Goal: Information Seeking & Learning: Learn about a topic

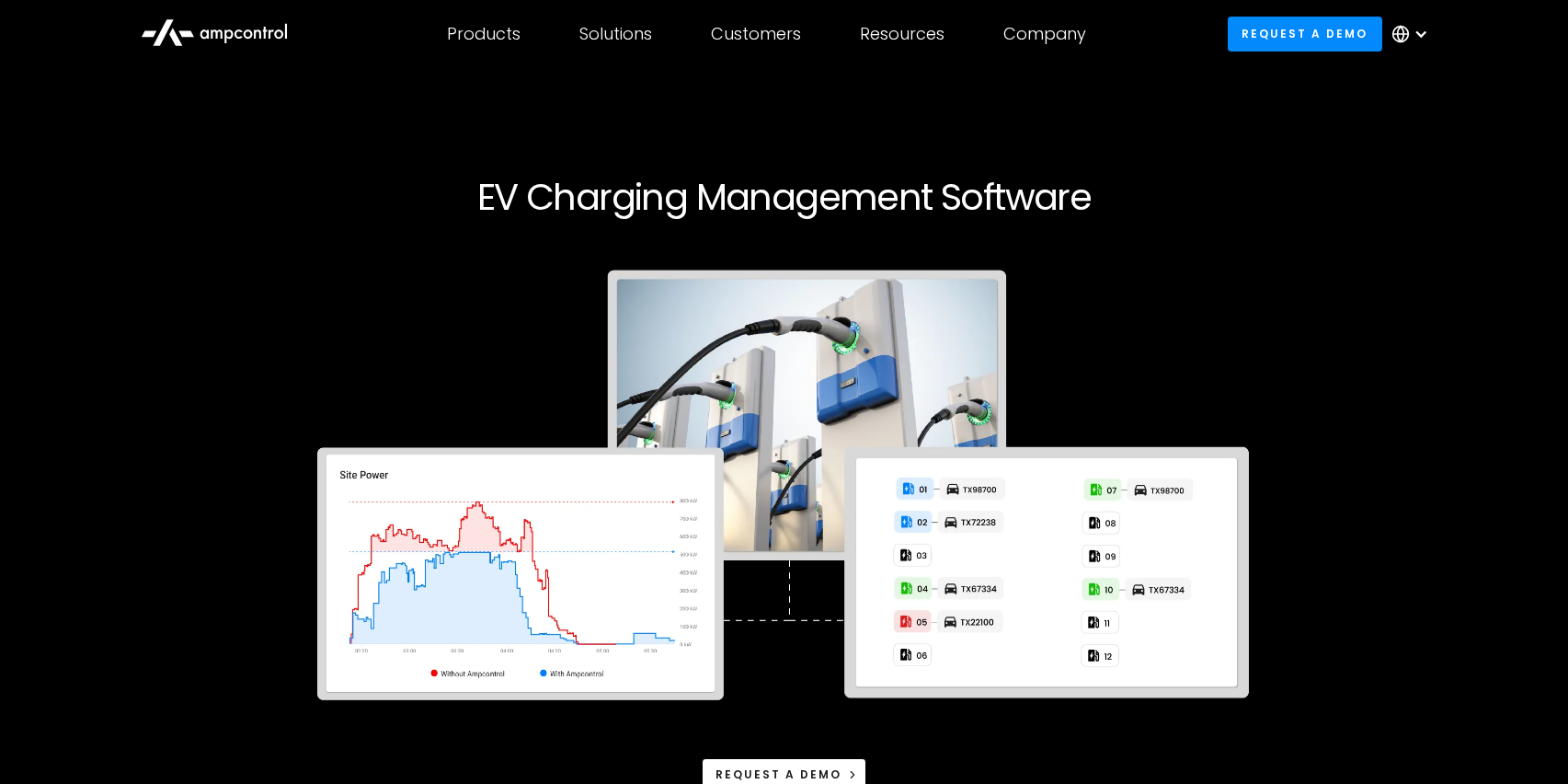
scroll to position [34, 0]
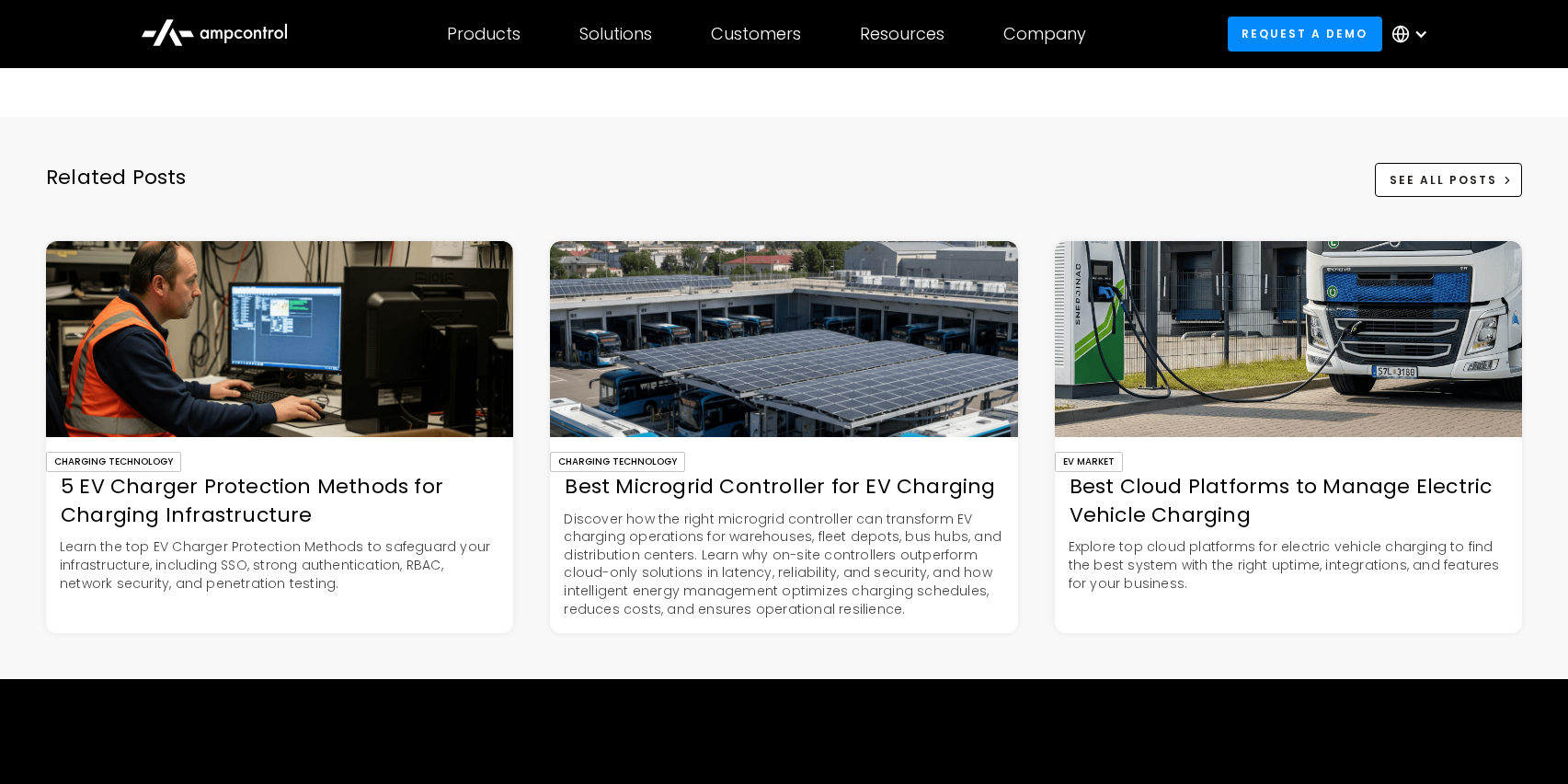
scroll to position [6210, 0]
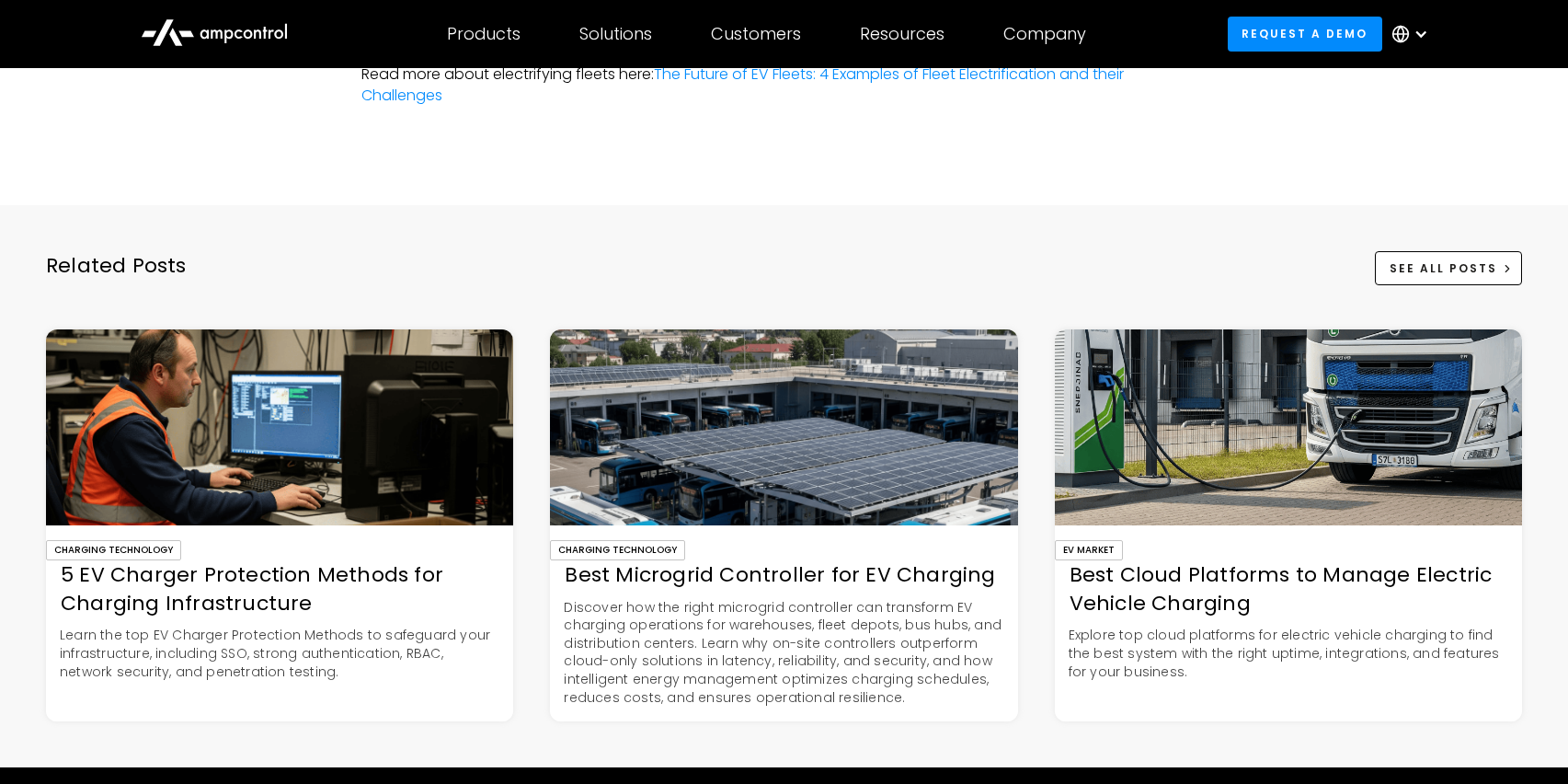
click at [314, 469] on img at bounding box center [279, 428] width 467 height 196
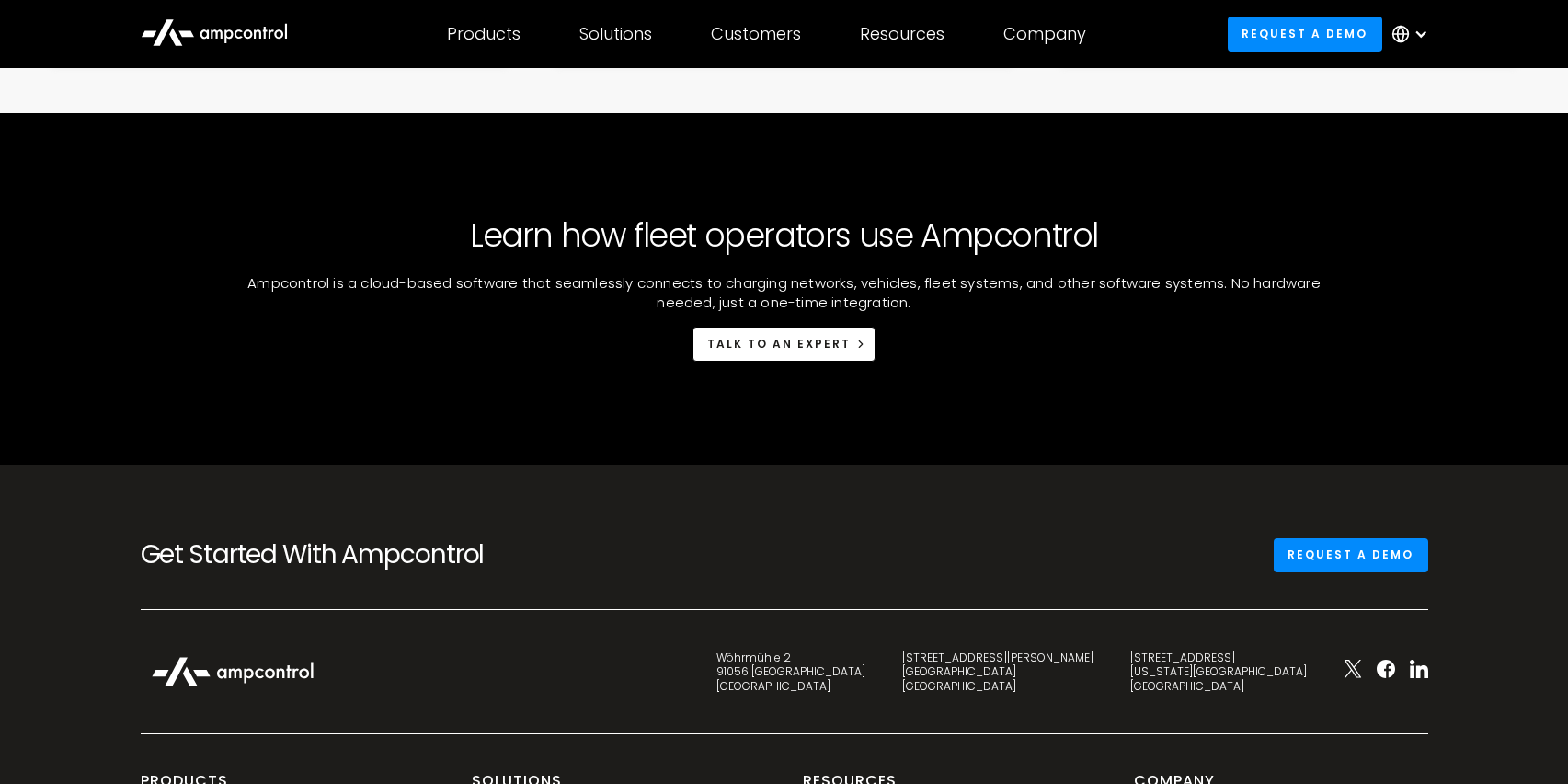
scroll to position [6858, 0]
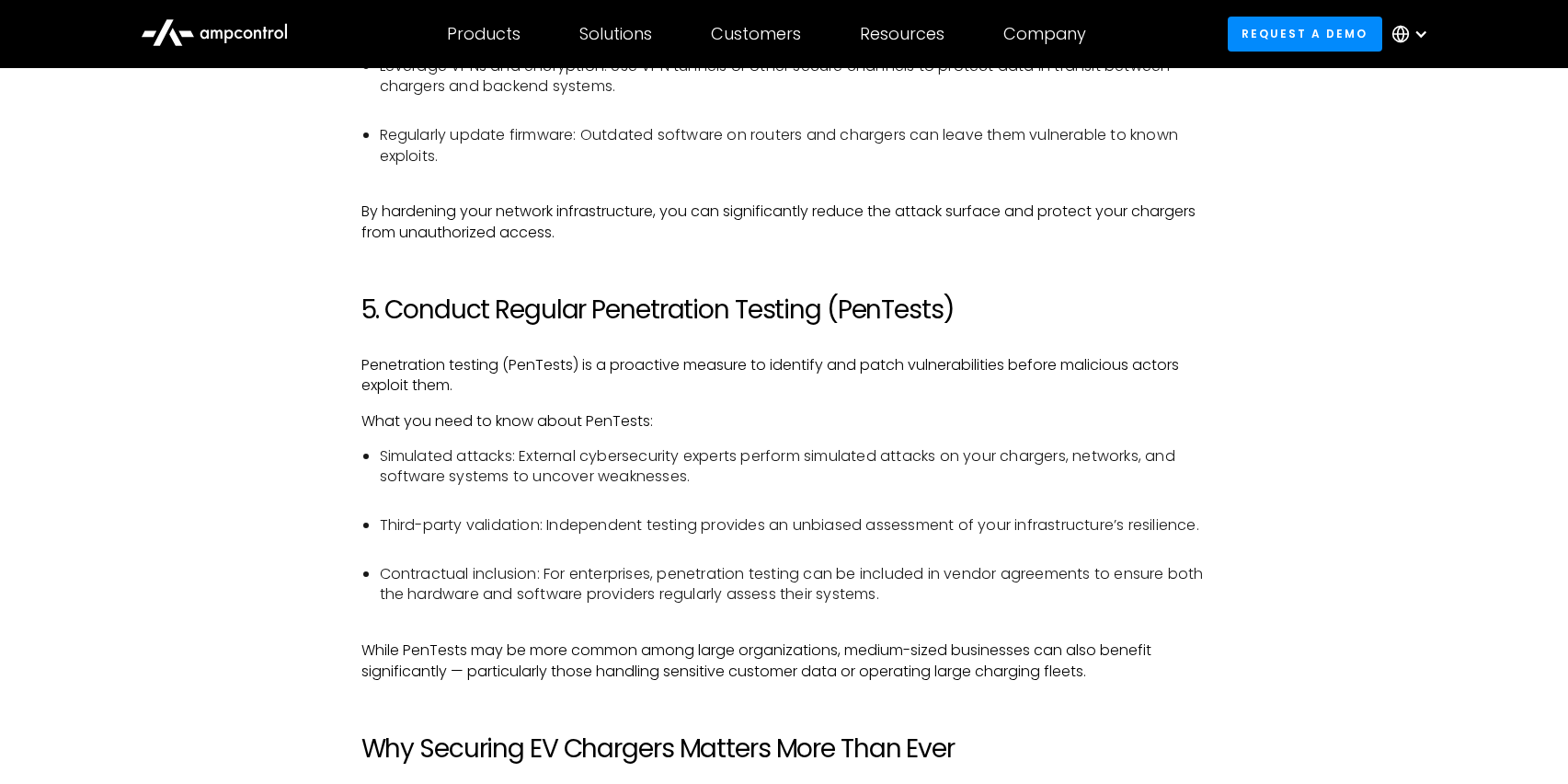
scroll to position [3671, 0]
